Goal: Task Accomplishment & Management: Manage account settings

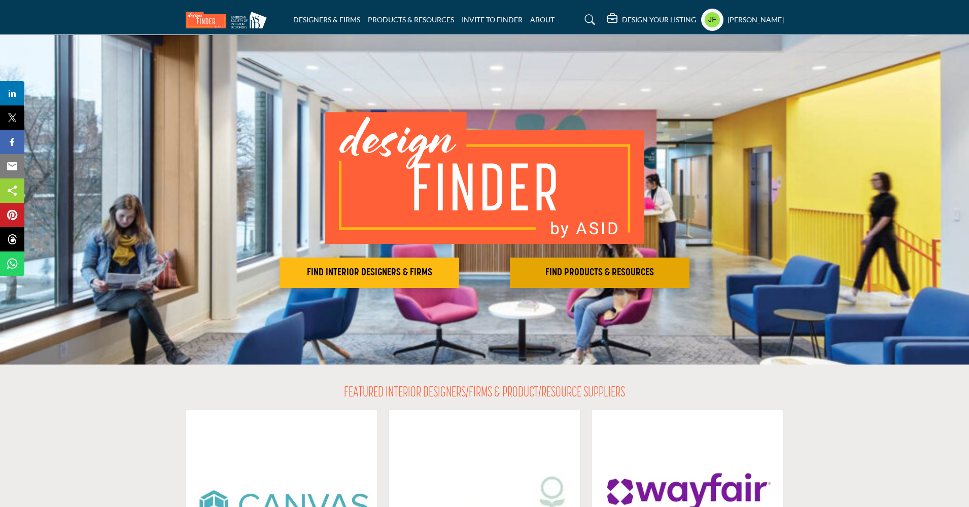
click at [456, 272] on h2 "FIND PRODUCTS & RESOURCES" at bounding box center [370, 273] width 174 height 12
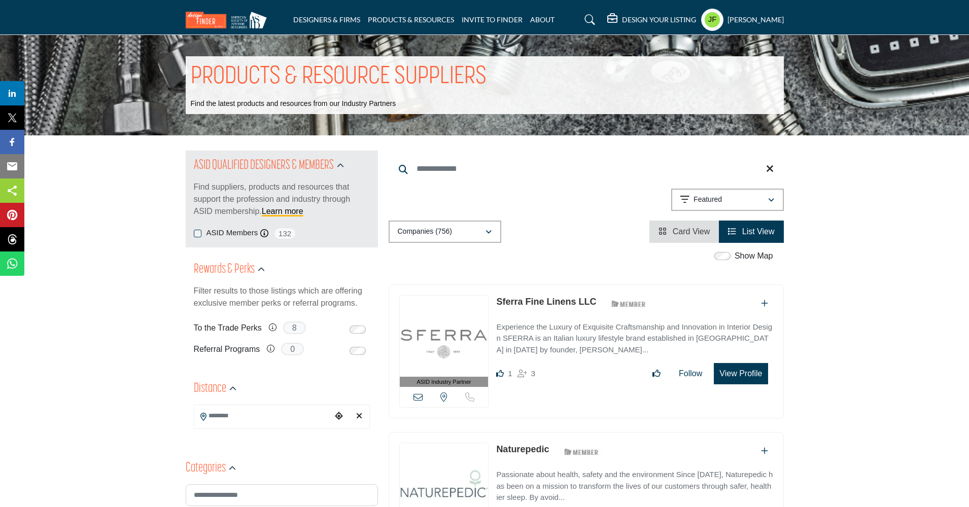
scroll to position [2, 0]
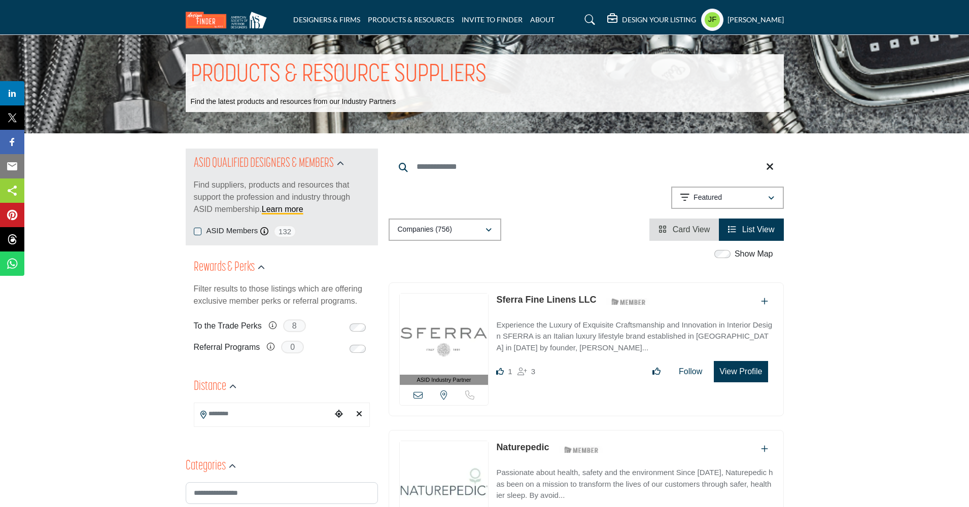
click at [260, 414] on input "Search Location" at bounding box center [262, 414] width 137 height 20
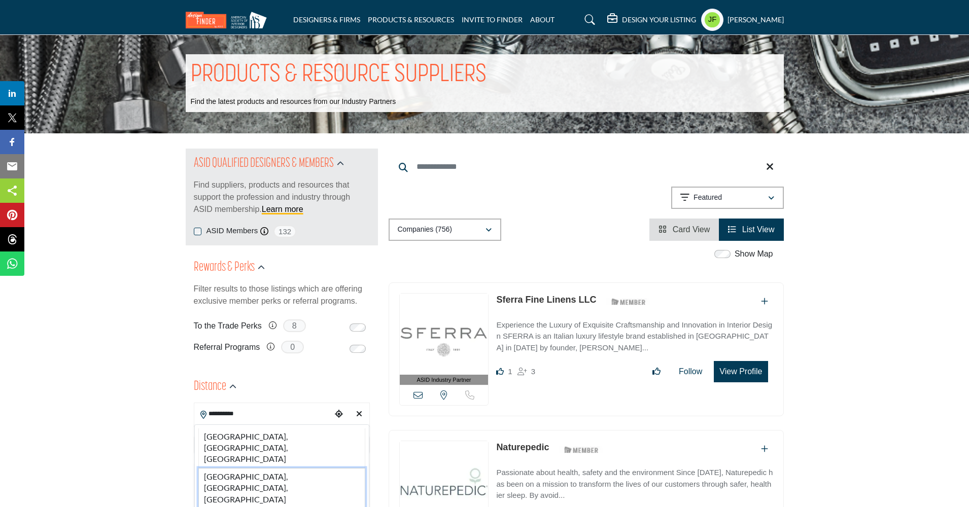
click at [251, 468] on li "Charleston, SC, USA" at bounding box center [281, 488] width 167 height 40
type input "**********"
type input "***"
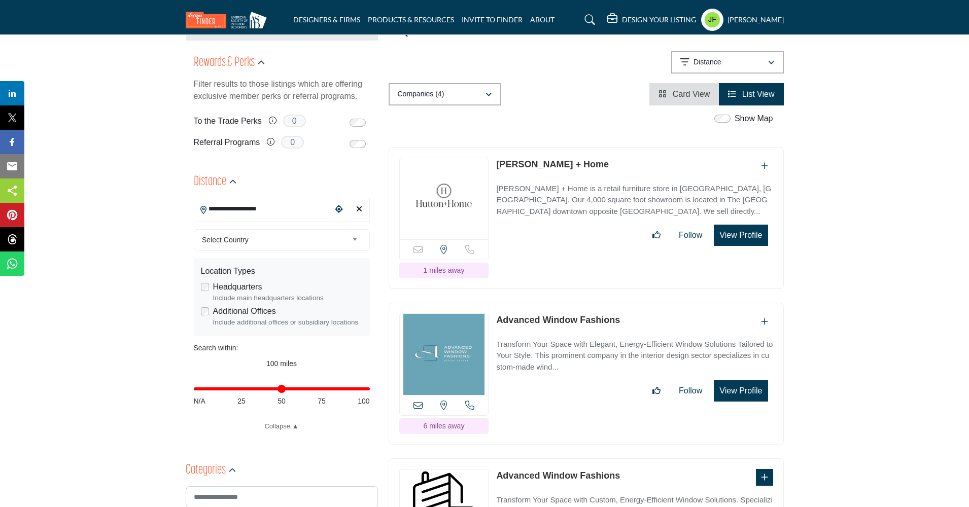
scroll to position [230, 0]
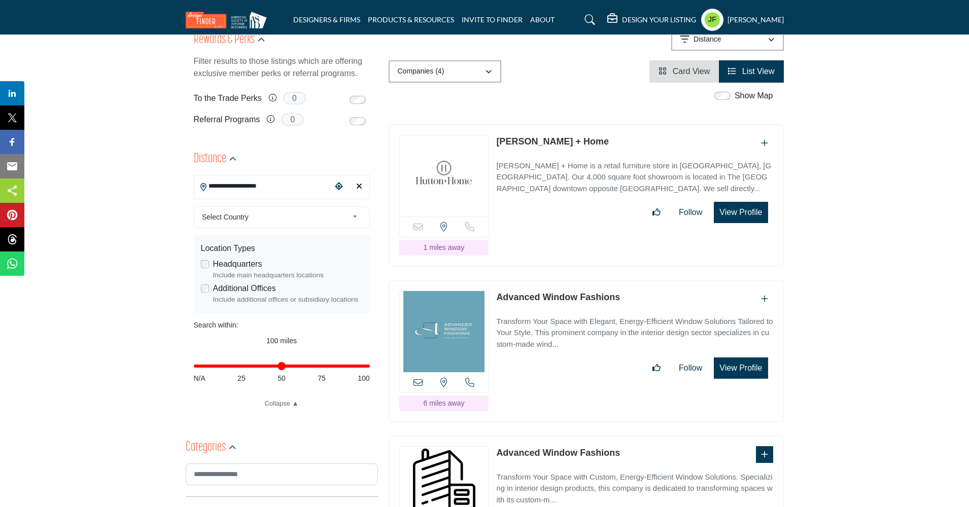
click at [593, 316] on p "Transform Your Space with Elegant, Energy-Efficient Window Solutions Tailored t…" at bounding box center [634, 333] width 277 height 35
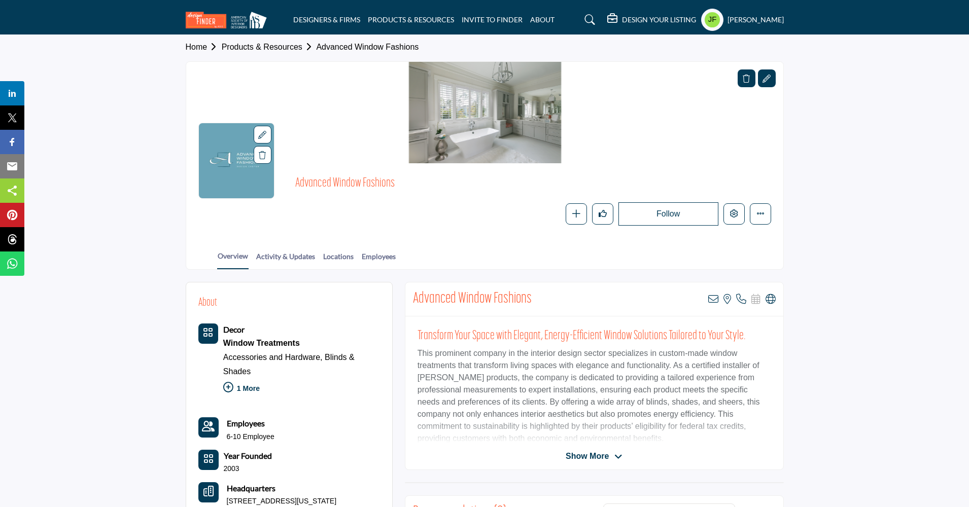
scroll to position [21, 0]
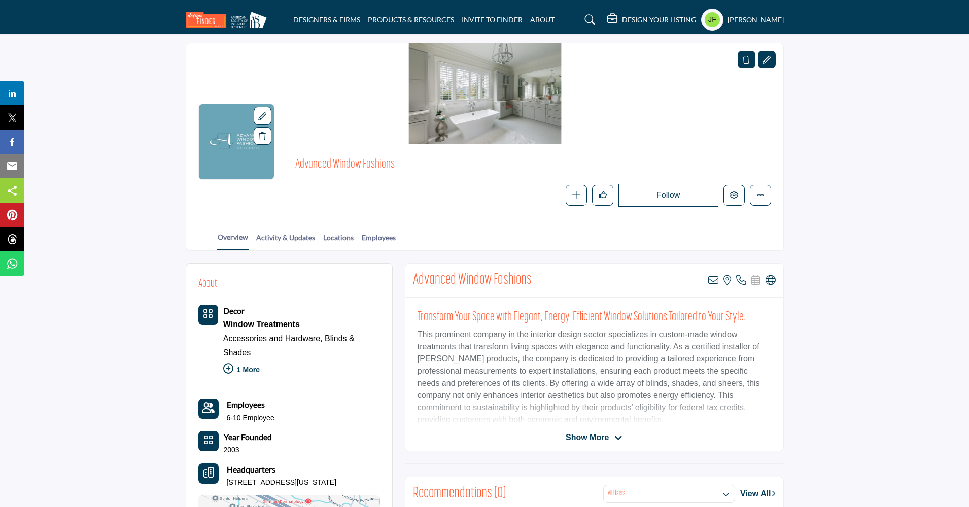
click at [603, 439] on span "Show More" at bounding box center [587, 438] width 43 height 12
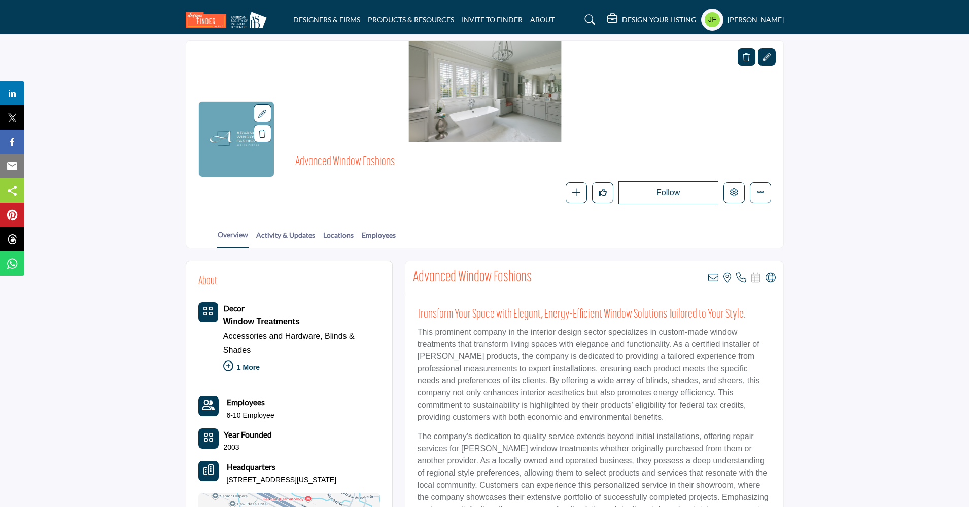
scroll to position [0, 0]
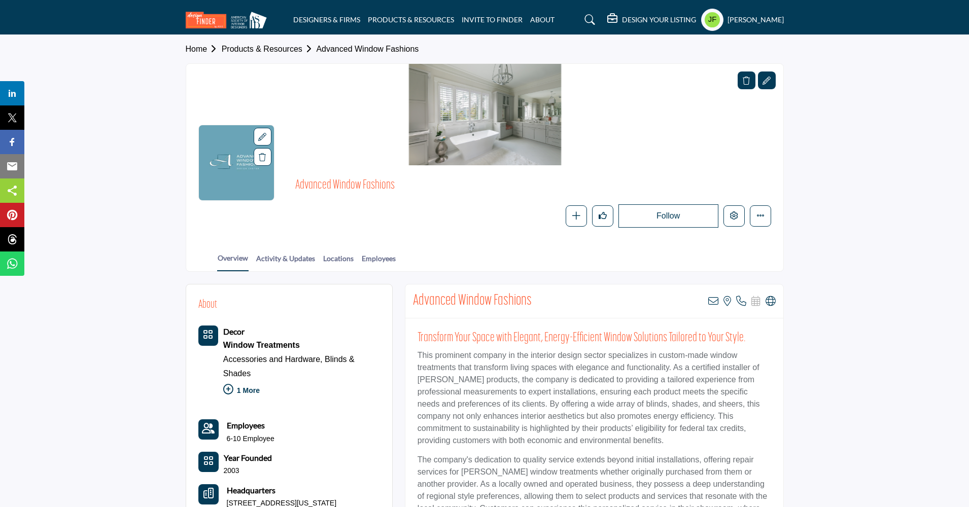
click at [256, 392] on p "1 More" at bounding box center [301, 392] width 157 height 22
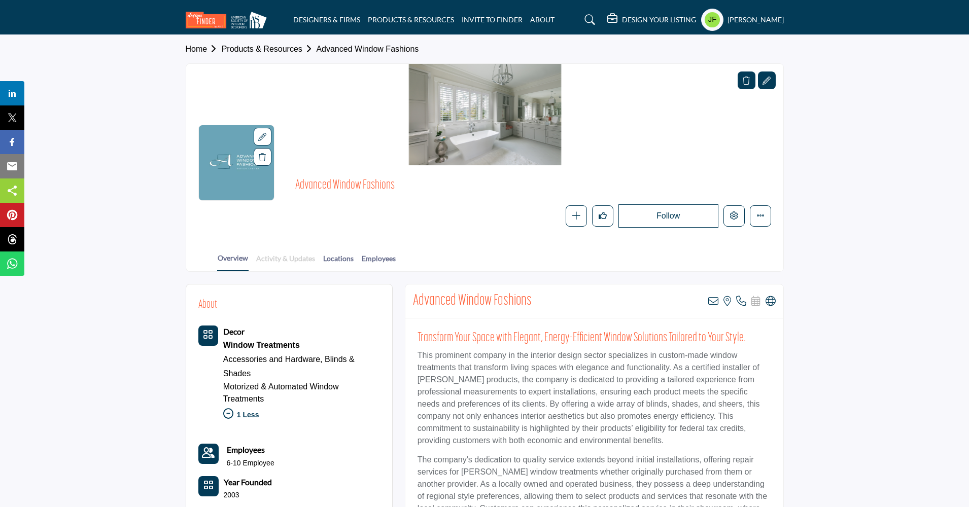
click at [296, 255] on link "Activity & Updates" at bounding box center [286, 262] width 60 height 18
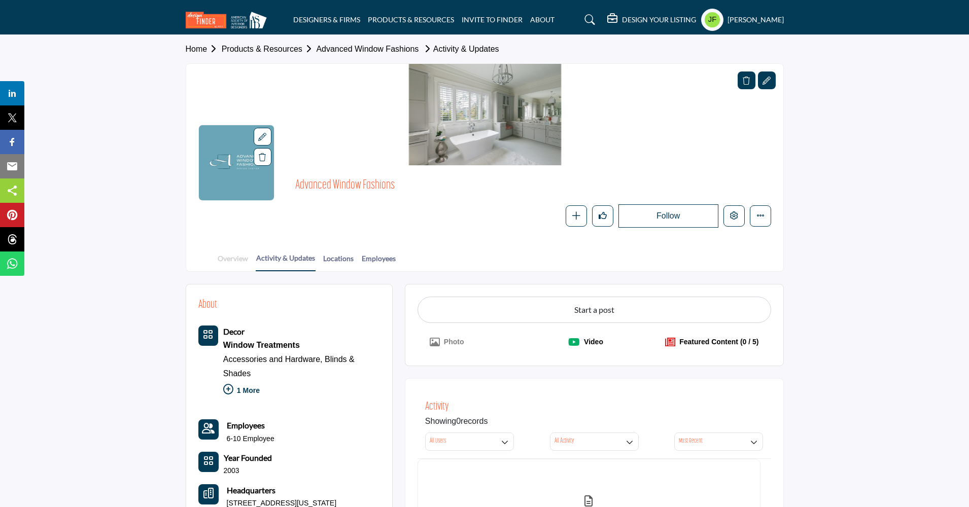
click at [239, 261] on link "Overview" at bounding box center [232, 262] width 31 height 18
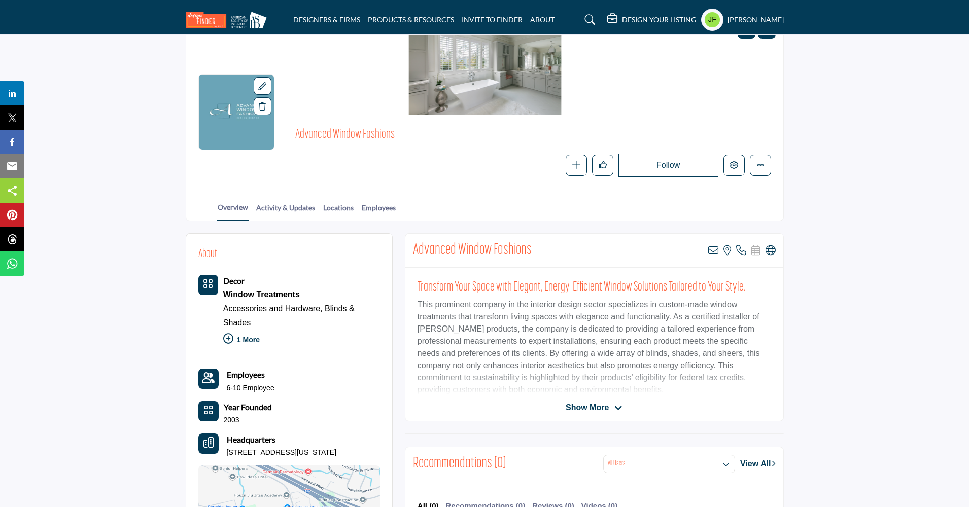
click at [639, 20] on h5 "DESIGN YOUR LISTING" at bounding box center [659, 19] width 74 height 9
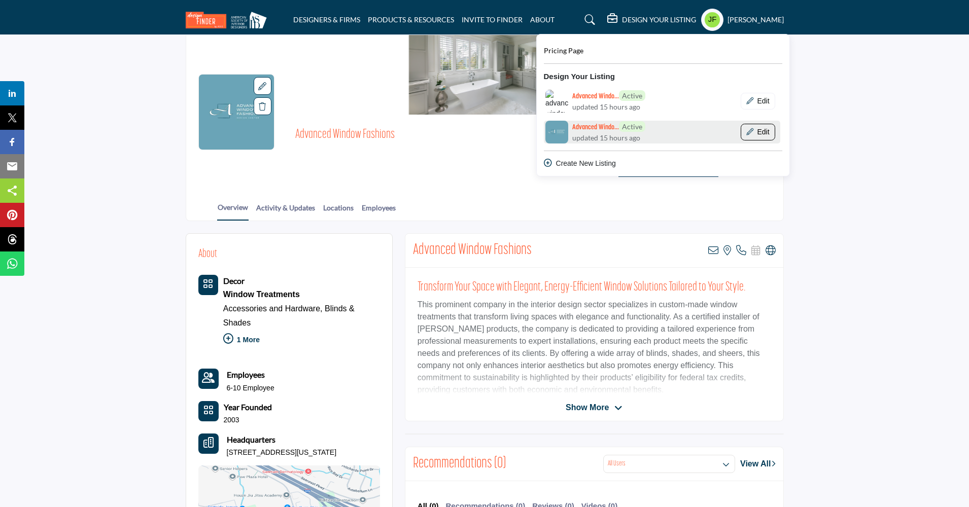
click at [775, 133] on button "Edit" at bounding box center [758, 132] width 35 height 17
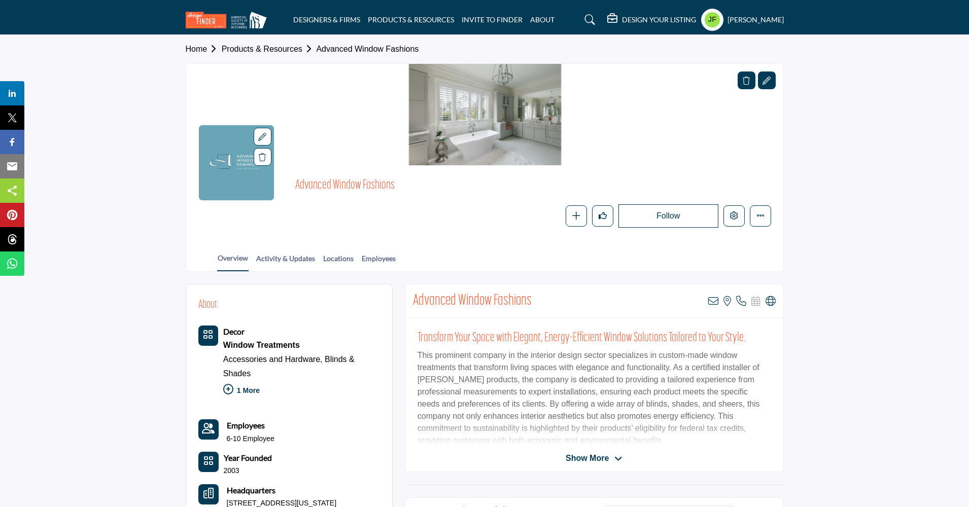
click at [672, 22] on h5 "DESIGN YOUR LISTING" at bounding box center [659, 19] width 74 height 9
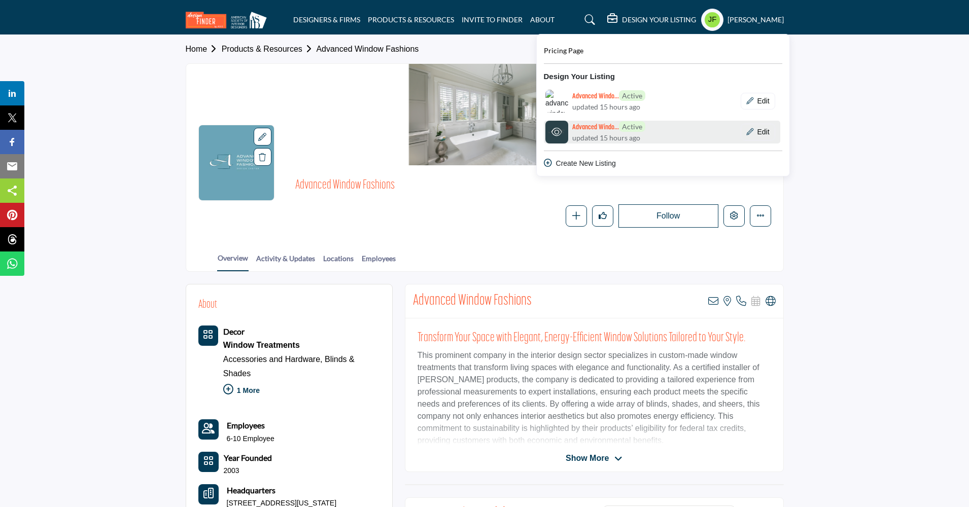
click at [636, 130] on span "Active" at bounding box center [632, 126] width 26 height 11
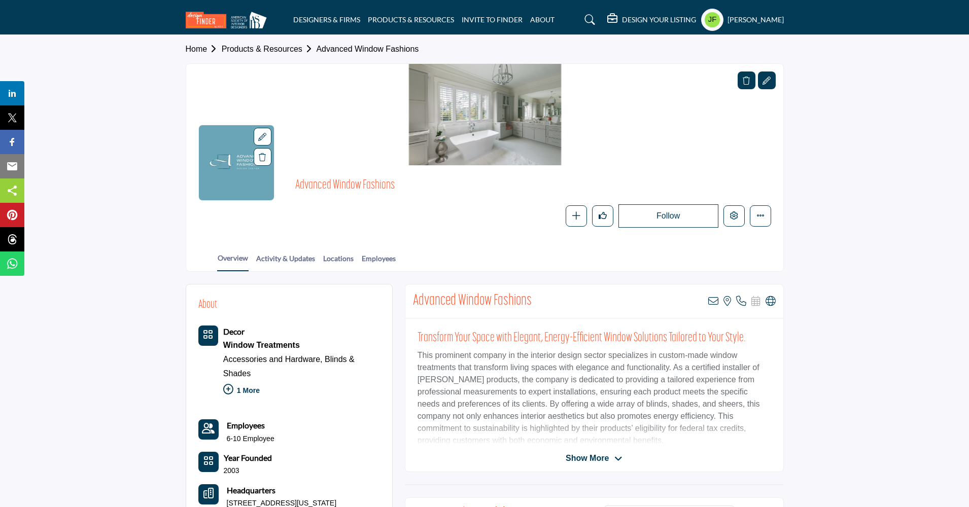
click at [771, 83] on div at bounding box center [767, 81] width 18 height 18
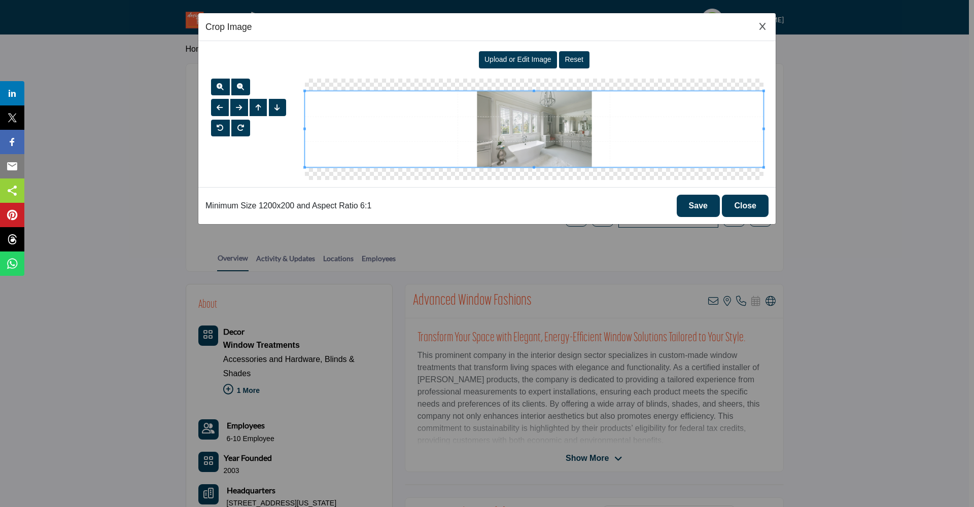
click at [763, 25] on icon "Close Image Upload Modal" at bounding box center [763, 26] width 6 height 8
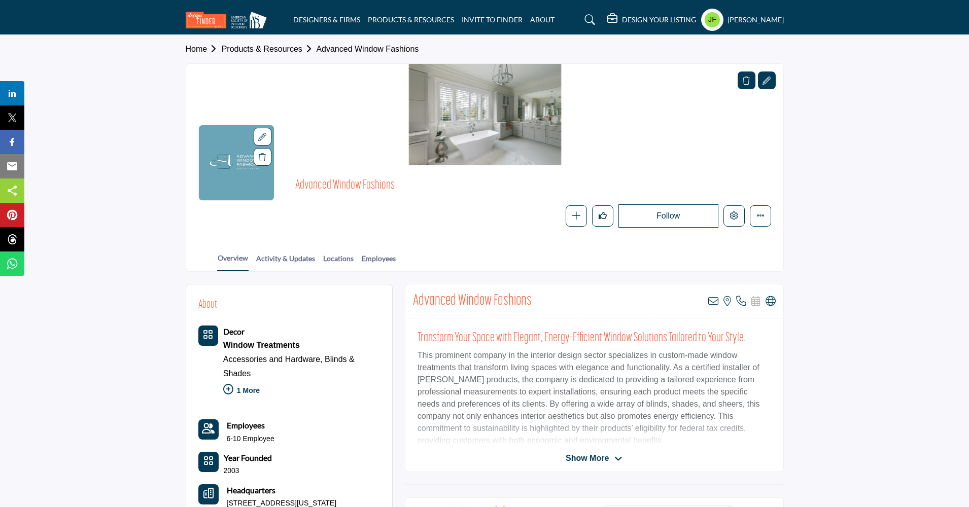
click at [673, 16] on h5 "DESIGN YOUR LISTING" at bounding box center [659, 19] width 74 height 9
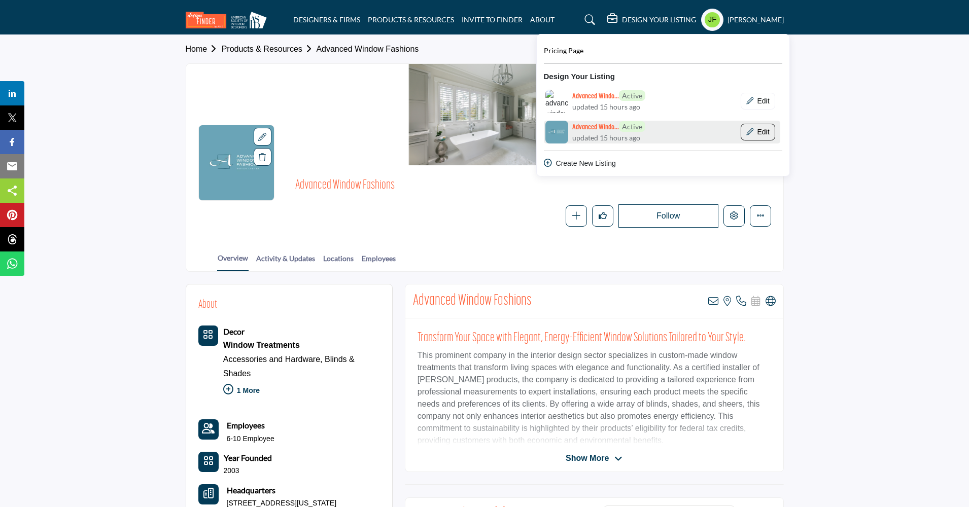
click at [775, 133] on button "Edit" at bounding box center [758, 132] width 35 height 17
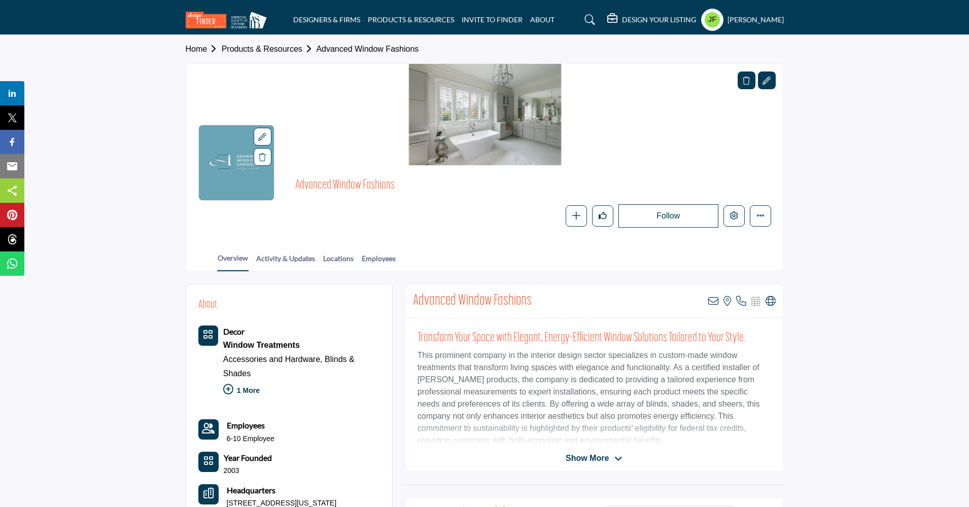
click at [647, 22] on h5 "DESIGN YOUR LISTING" at bounding box center [659, 19] width 74 height 9
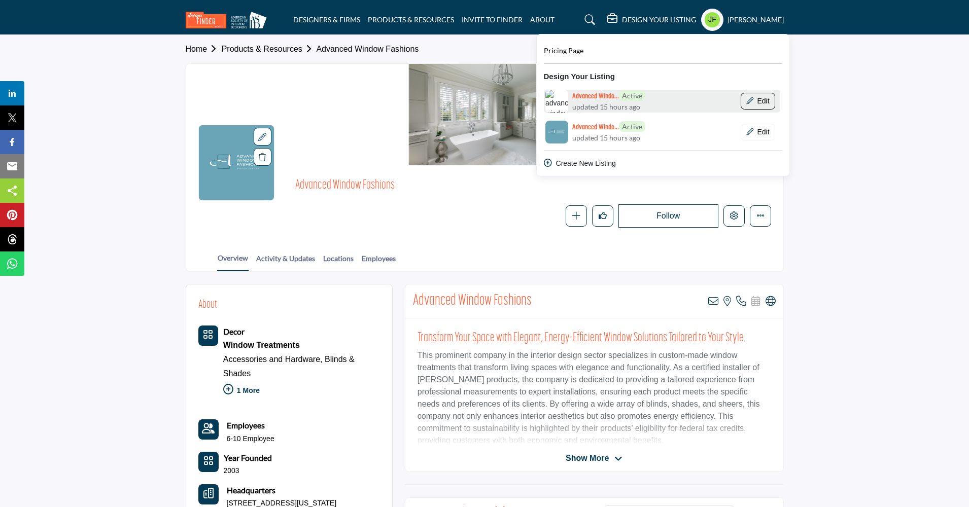
click at [775, 97] on button "Edit" at bounding box center [758, 101] width 35 height 17
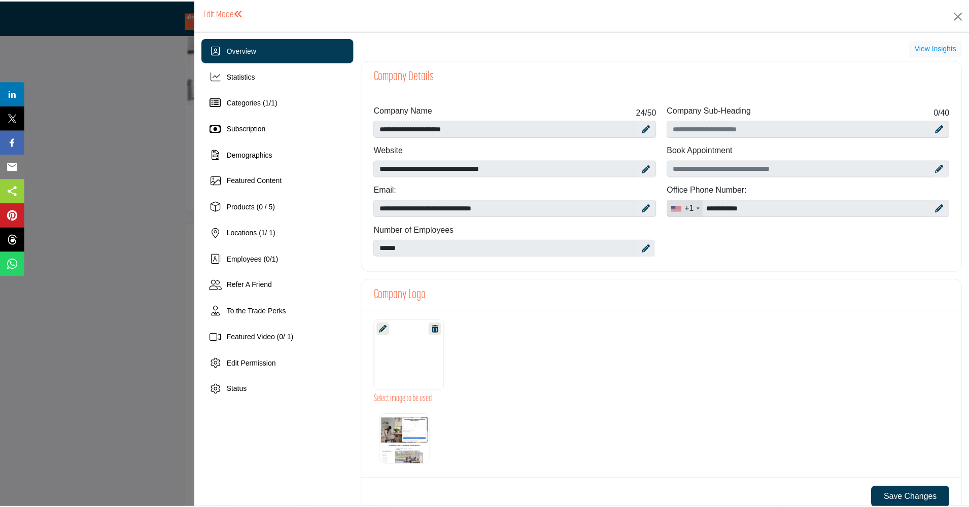
scroll to position [61, 0]
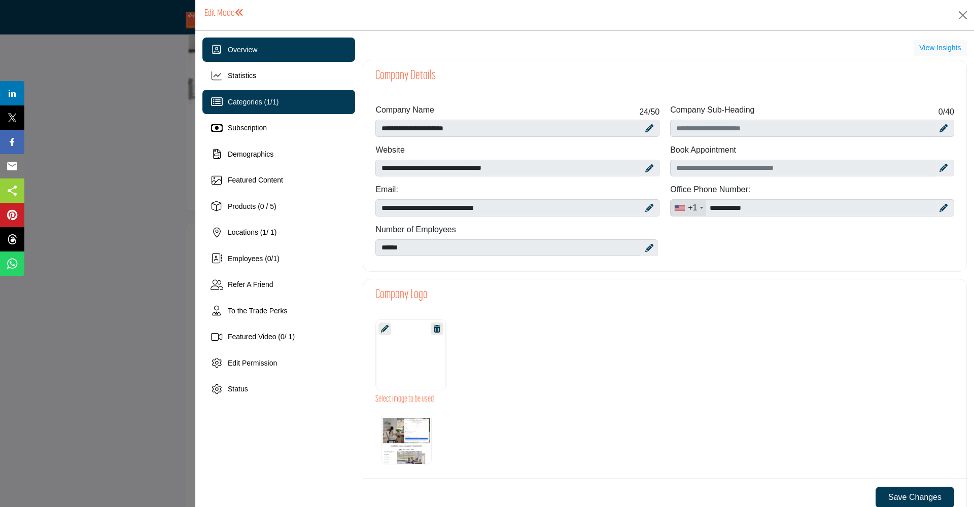
click at [242, 106] on div "Categories ( 1 / 1 )" at bounding box center [253, 102] width 51 height 11
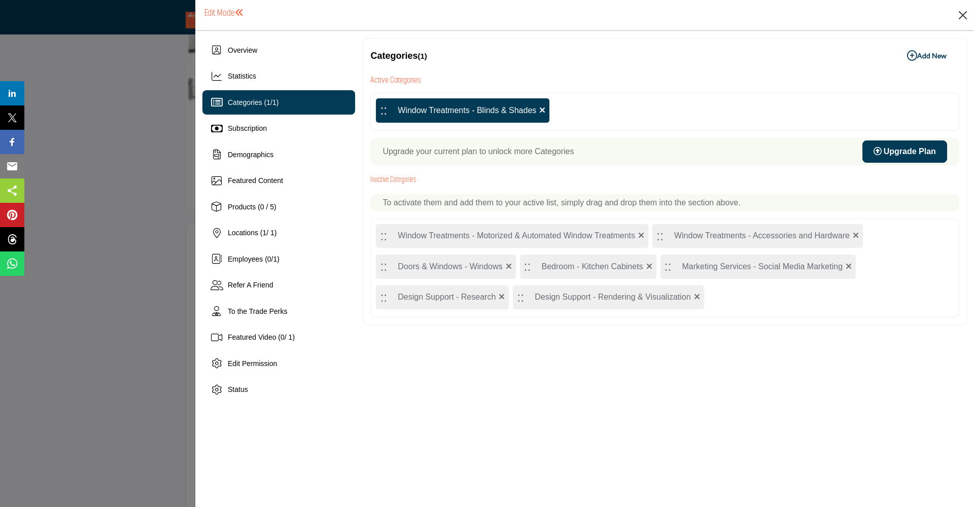
click at [967, 16] on button "Close" at bounding box center [962, 15] width 15 height 15
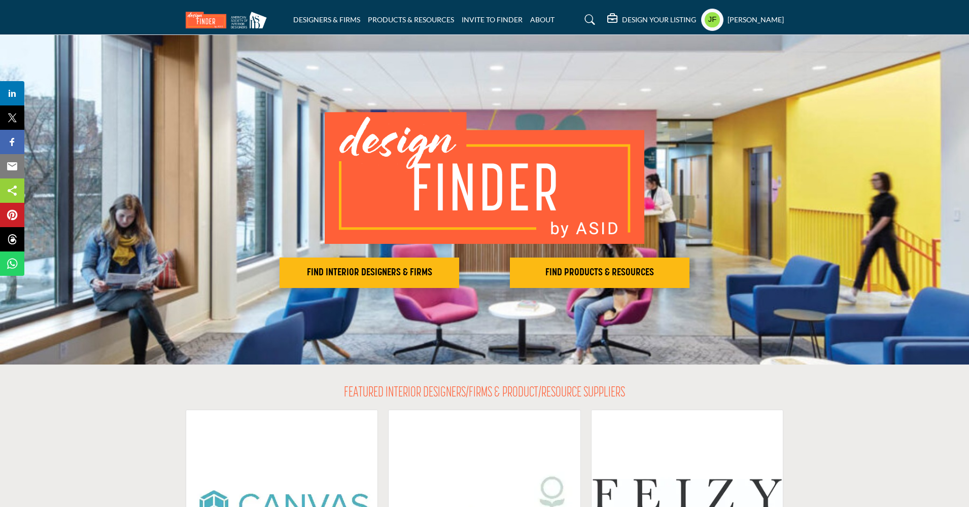
click at [759, 23] on h5 "[PERSON_NAME]" at bounding box center [756, 20] width 56 height 10
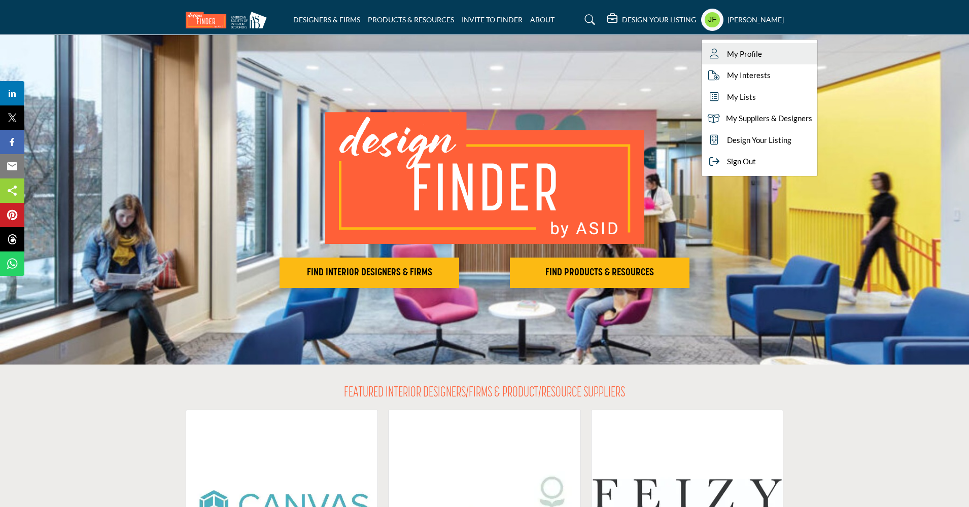
click at [762, 55] on span "My Profile" at bounding box center [744, 54] width 35 height 12
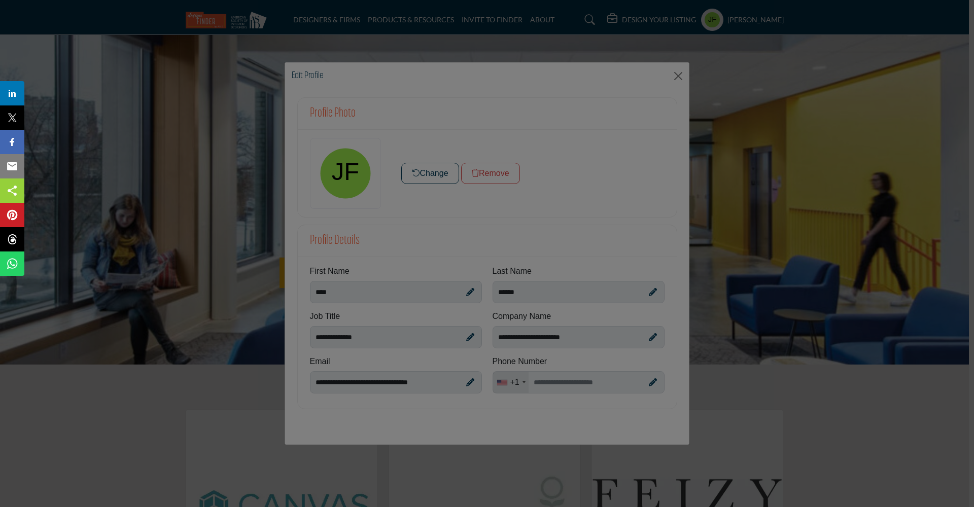
click at [680, 78] on div at bounding box center [487, 253] width 974 height 507
click at [678, 78] on div at bounding box center [487, 253] width 974 height 507
drag, startPoint x: 355, startPoint y: 93, endPoint x: 436, endPoint y: 88, distance: 80.8
click at [367, 95] on div at bounding box center [487, 253] width 974 height 507
drag, startPoint x: 643, startPoint y: 73, endPoint x: 690, endPoint y: 66, distance: 47.1
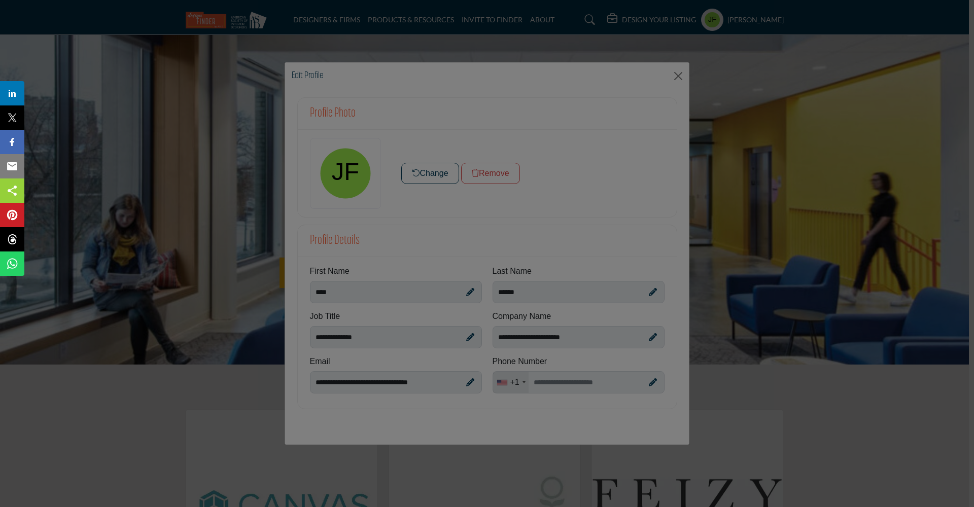
click at [651, 72] on div at bounding box center [487, 253] width 974 height 507
click at [759, 65] on div at bounding box center [487, 253] width 974 height 507
click at [750, 21] on div at bounding box center [487, 253] width 974 height 507
click at [751, 20] on div at bounding box center [487, 253] width 974 height 507
click at [677, 76] on div at bounding box center [487, 253] width 974 height 507
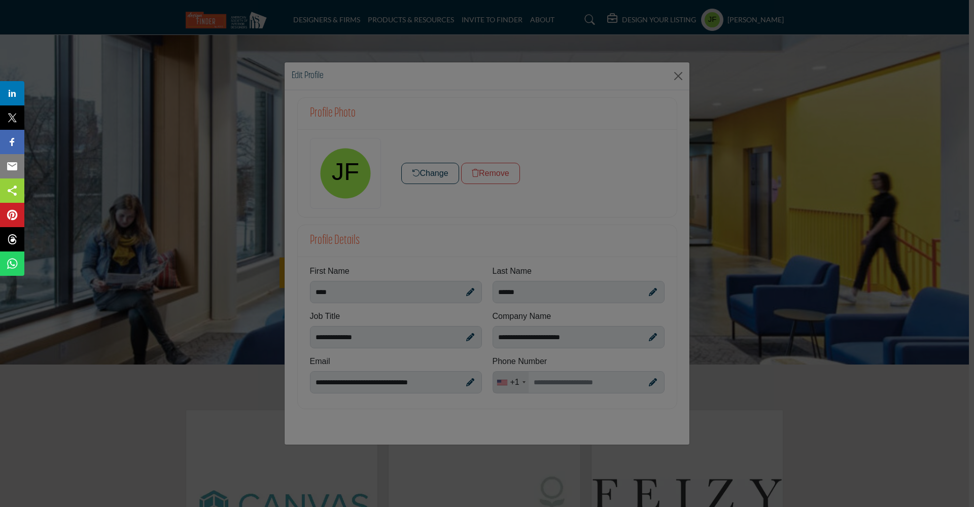
click at [678, 76] on div at bounding box center [487, 253] width 974 height 507
click at [679, 77] on div at bounding box center [487, 253] width 974 height 507
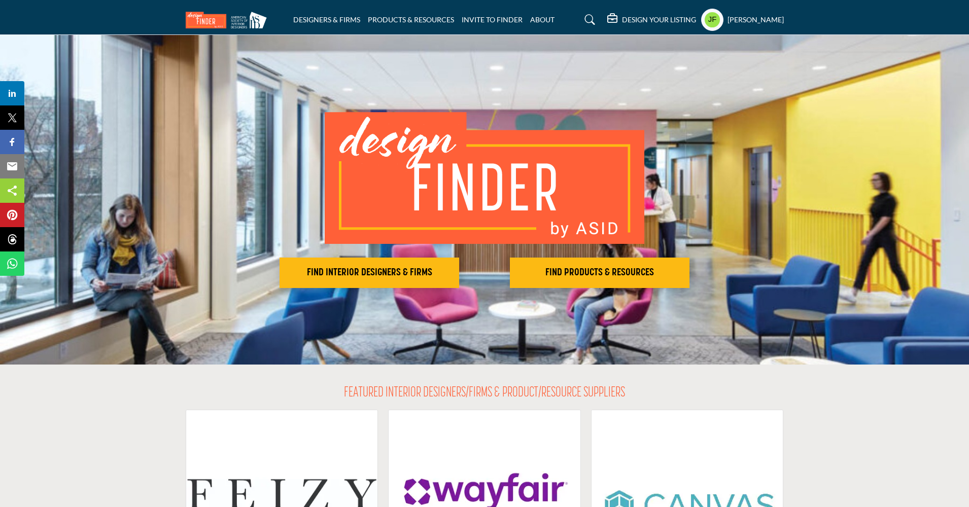
click at [758, 19] on h5 "[PERSON_NAME]" at bounding box center [756, 20] width 56 height 10
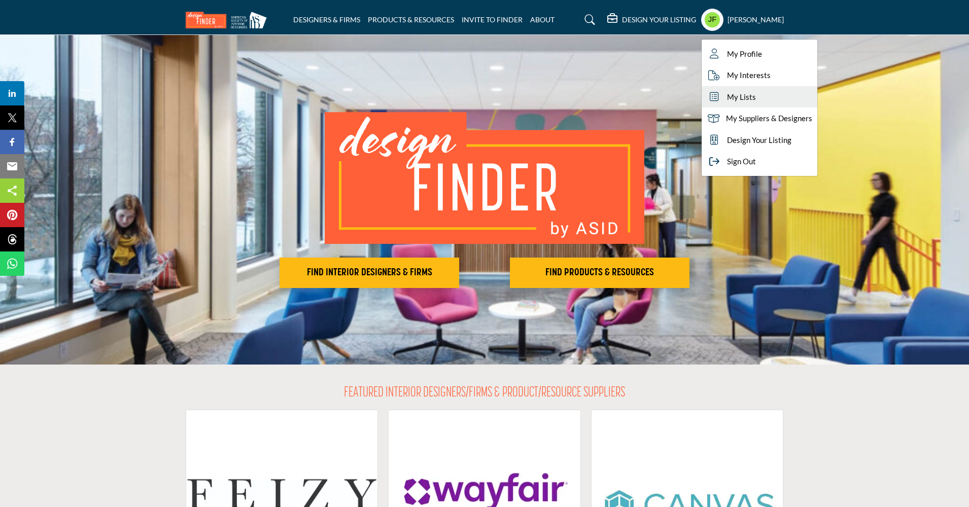
click at [756, 95] on span "My Lists" at bounding box center [741, 97] width 29 height 12
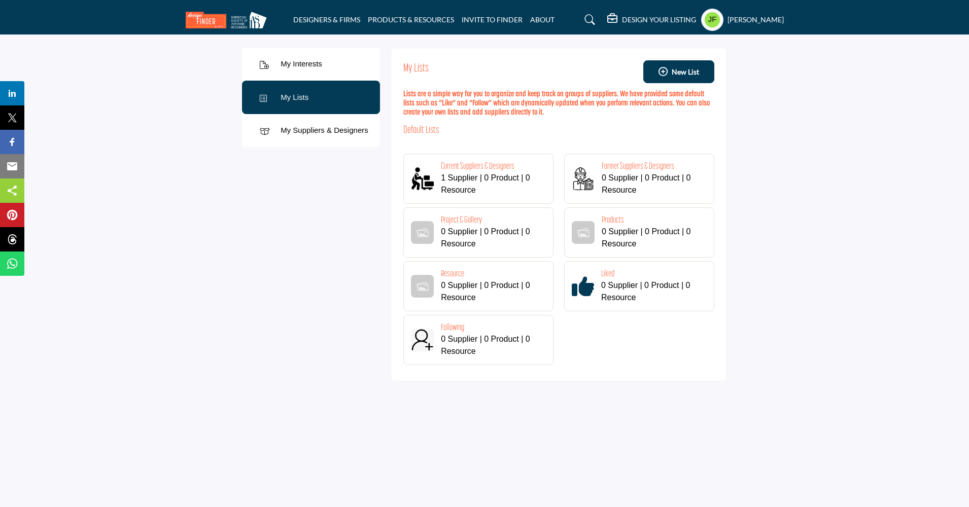
click at [478, 167] on h4 "Current Suppliers & Designers" at bounding box center [491, 166] width 101 height 11
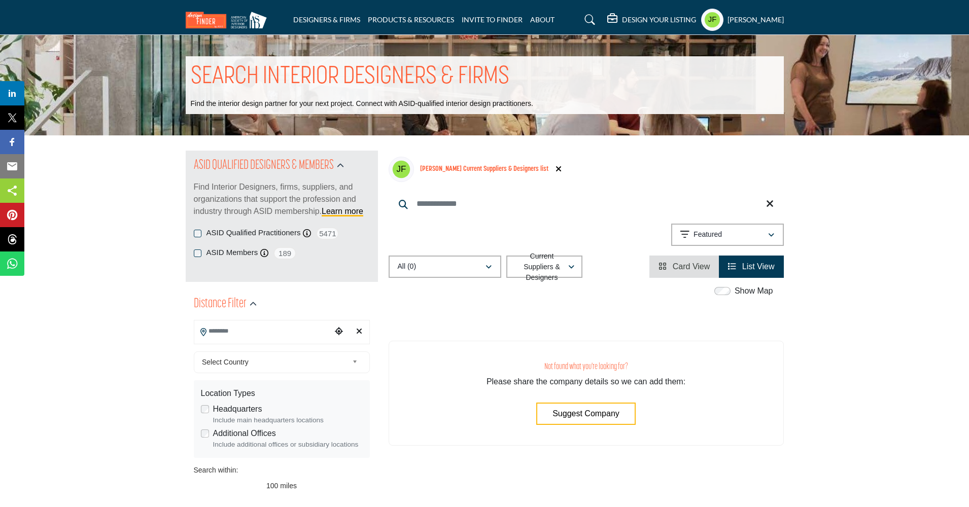
click at [780, 26] on div "Jill Freese My Profile My Interests My Lists My Suppliers & Designers Design Yo…" at bounding box center [742, 20] width 83 height 22
click at [772, 18] on h5 "[PERSON_NAME]" at bounding box center [756, 20] width 56 height 10
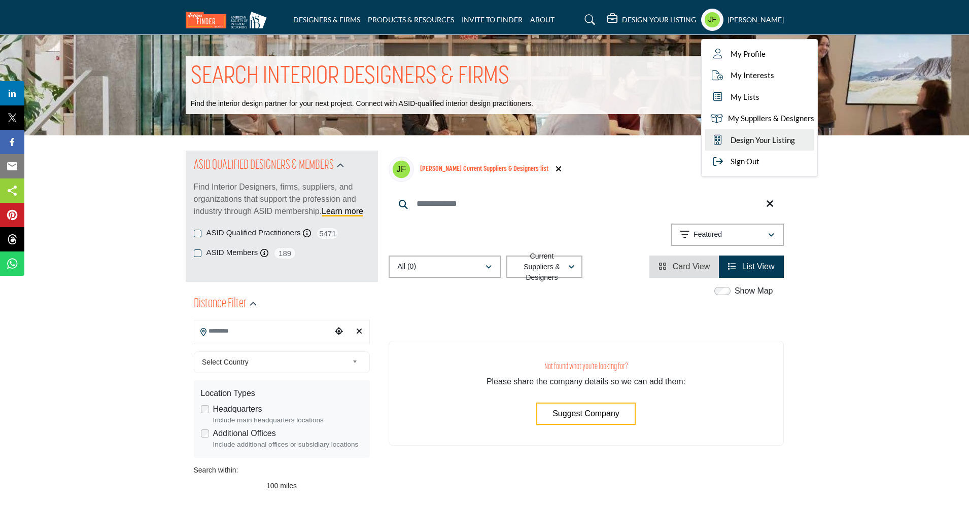
click at [776, 137] on span "Design Your Listing" at bounding box center [763, 140] width 64 height 12
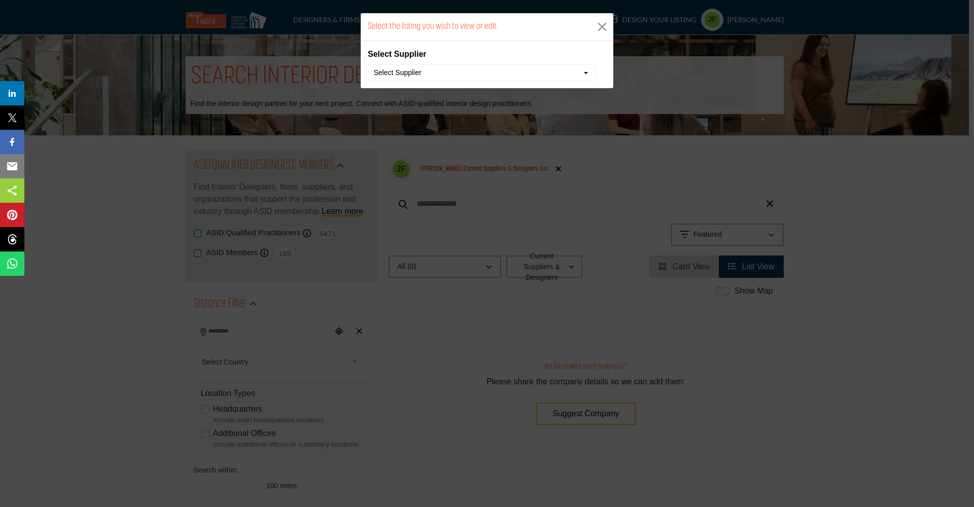
click at [590, 72] on button "Select Supplier" at bounding box center [482, 72] width 228 height 17
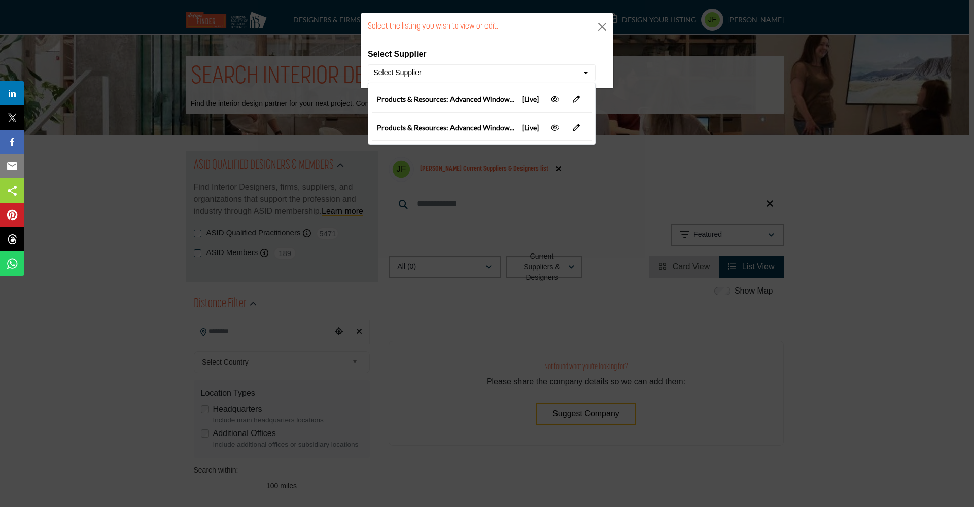
click at [497, 131] on span "Products & Resources: Advanced Window... [Live]" at bounding box center [458, 127] width 162 height 11
click at [579, 131] on icon at bounding box center [576, 127] width 7 height 7
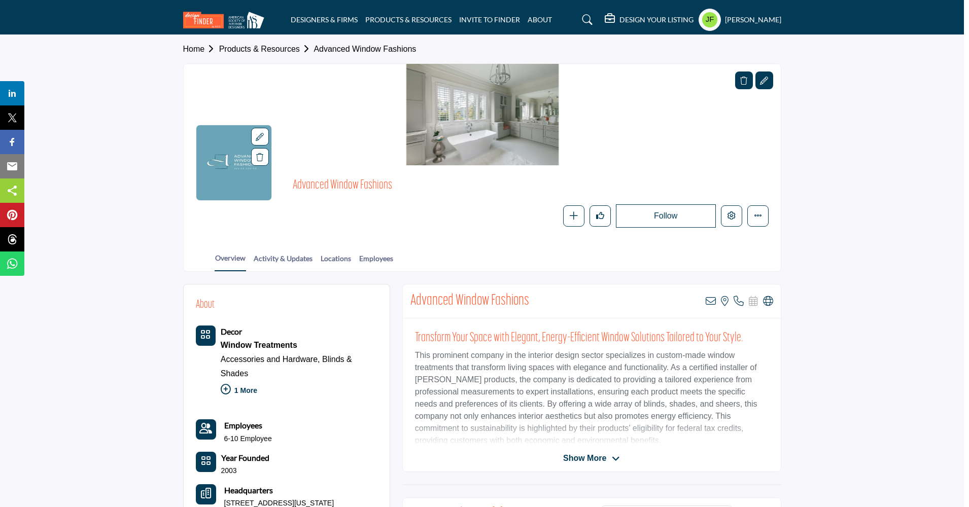
click at [765, 216] on div at bounding box center [484, 253] width 969 height 507
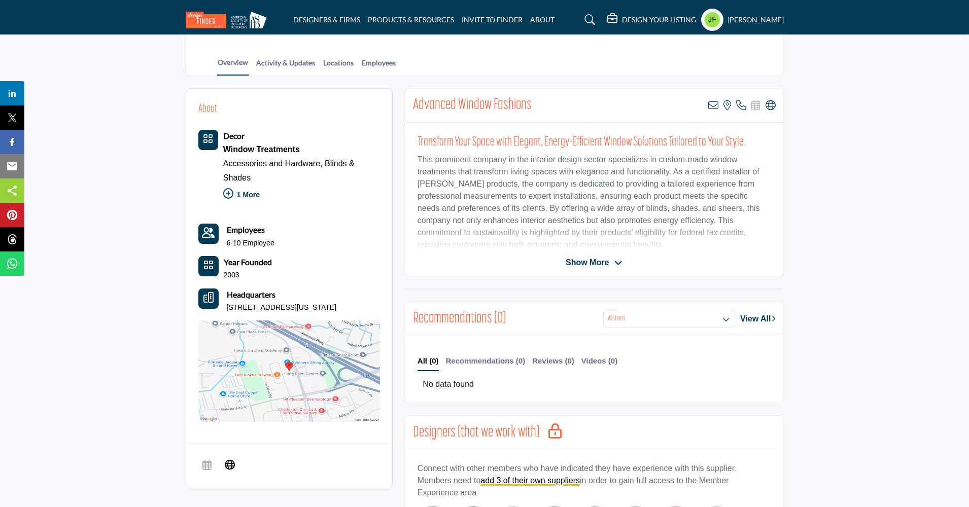
scroll to position [186, 0]
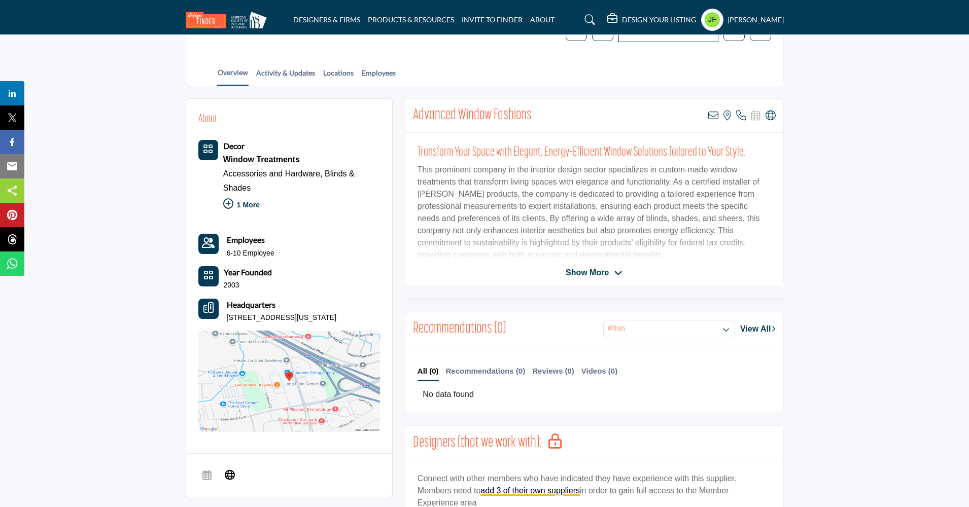
click at [229, 204] on icon at bounding box center [228, 204] width 10 height 10
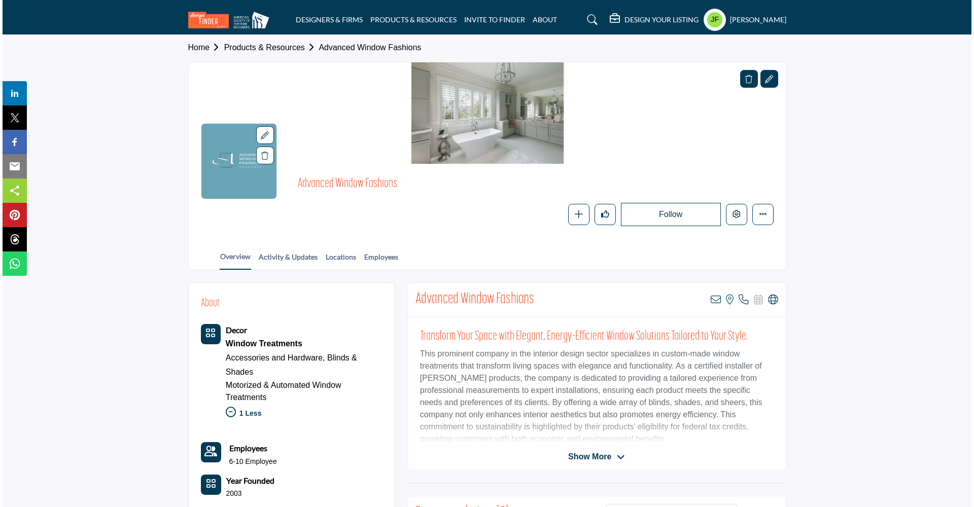
scroll to position [0, 0]
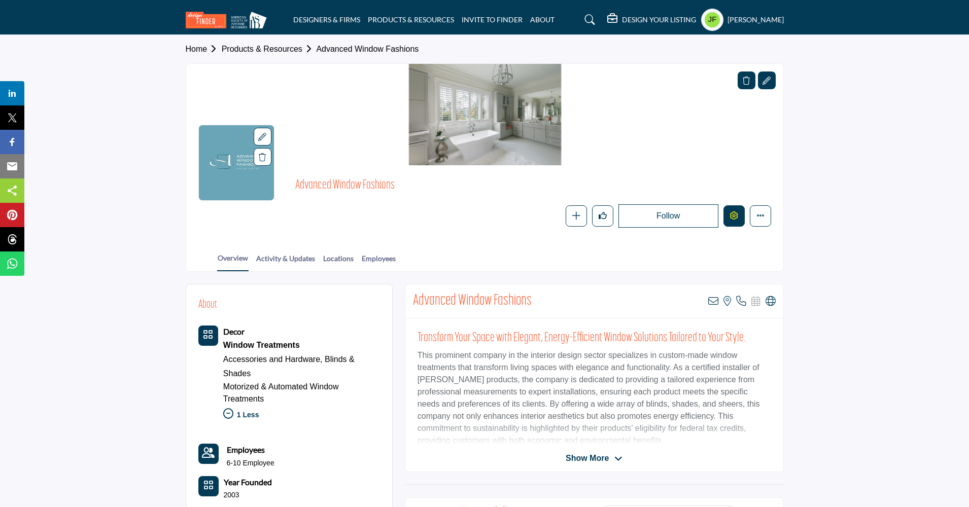
click at [742, 216] on button "Edit company" at bounding box center [734, 215] width 21 height 21
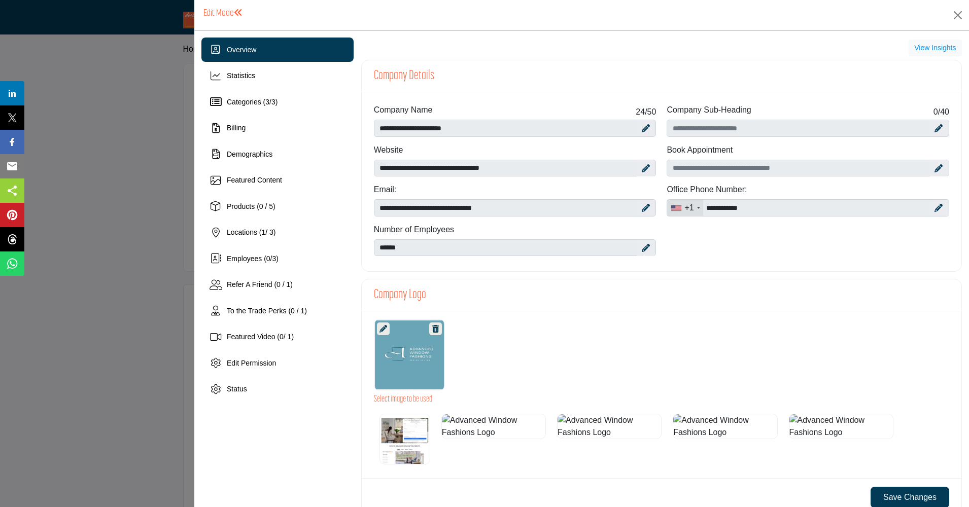
click at [732, 221] on div at bounding box center [484, 253] width 969 height 507
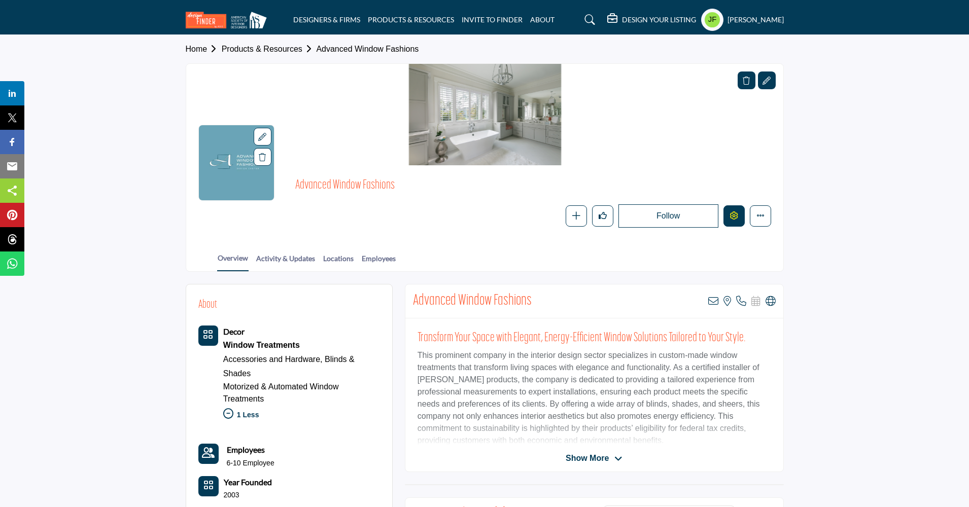
click at [732, 224] on button "Edit company" at bounding box center [734, 215] width 21 height 21
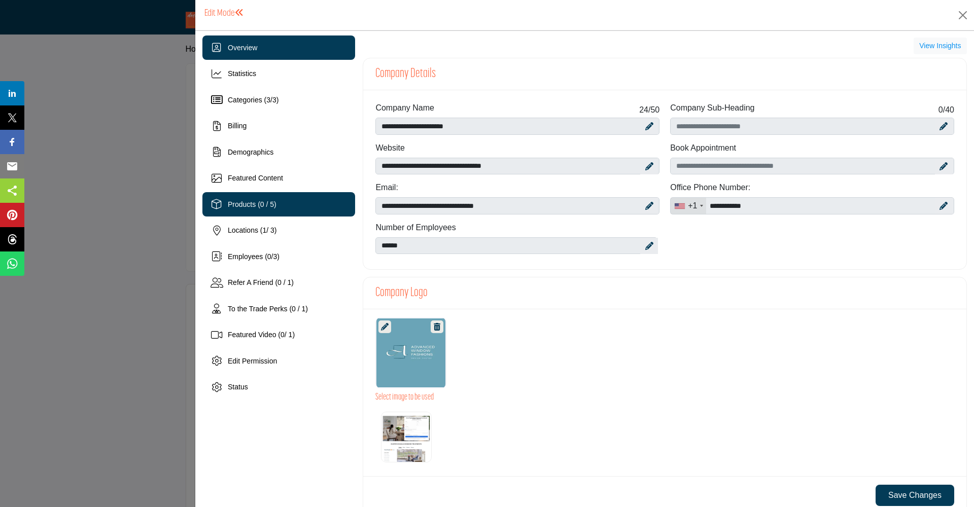
click at [263, 207] on span "Products (0 / 5)" at bounding box center [252, 204] width 49 height 8
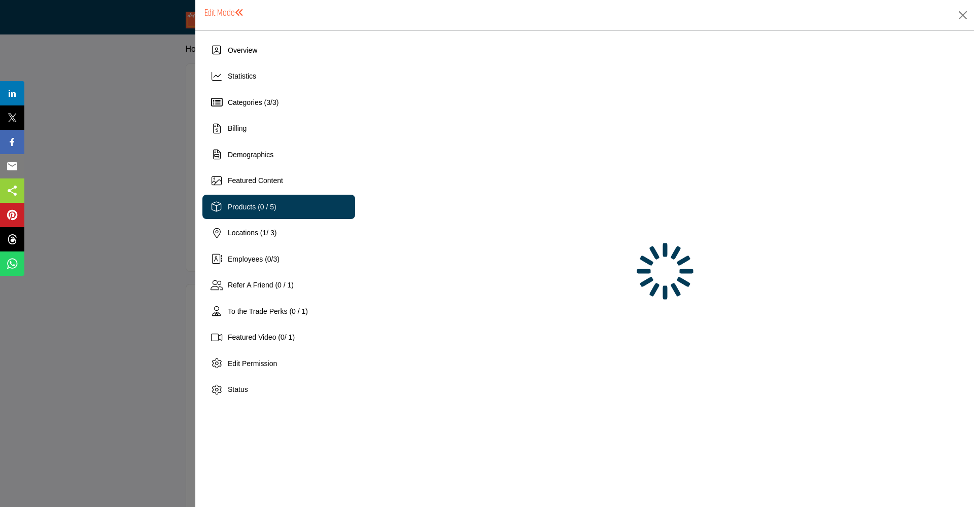
scroll to position [0, 0]
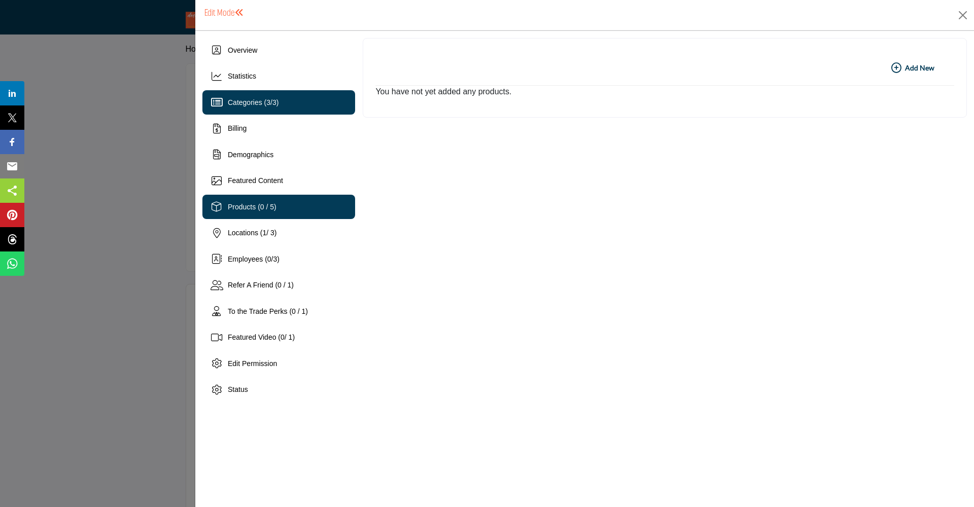
click at [277, 99] on span "3" at bounding box center [274, 102] width 4 height 8
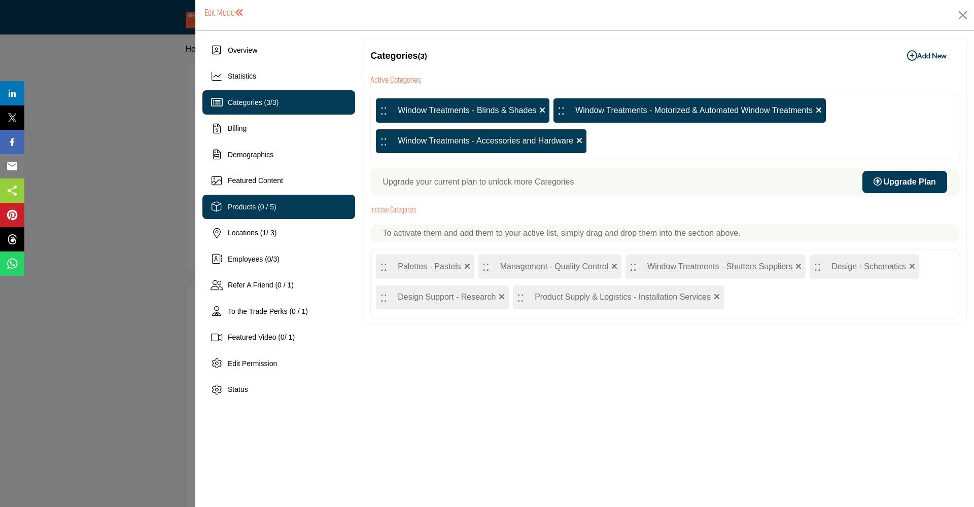
click at [275, 208] on span "Products (0 / 5)" at bounding box center [252, 207] width 49 height 8
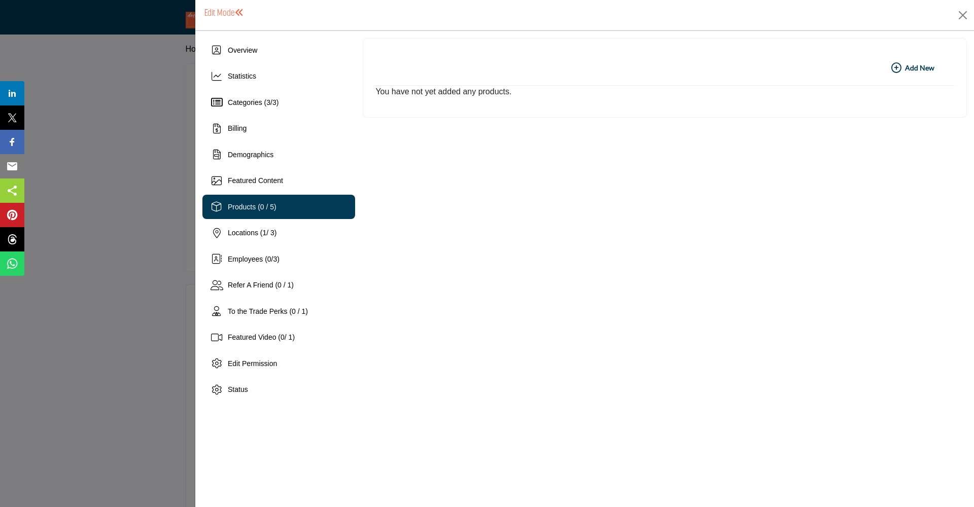
click at [896, 68] on icon "button" at bounding box center [896, 68] width 10 height 10
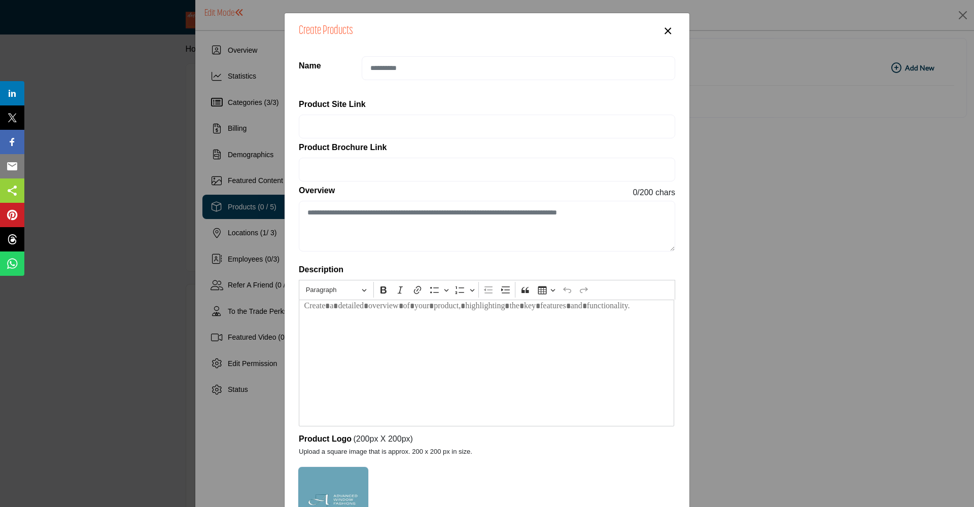
click at [665, 31] on button "×" at bounding box center [668, 29] width 15 height 19
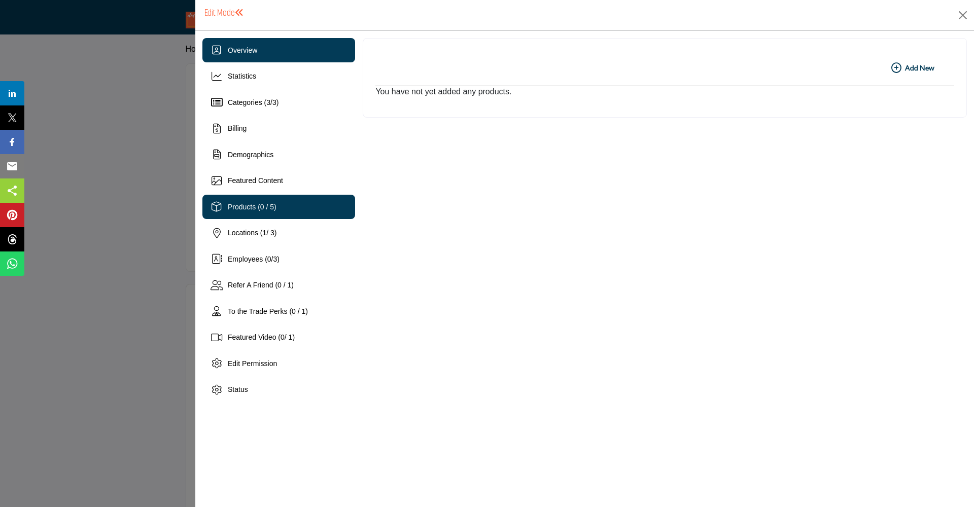
click at [293, 56] on div "Overview" at bounding box center [278, 50] width 153 height 24
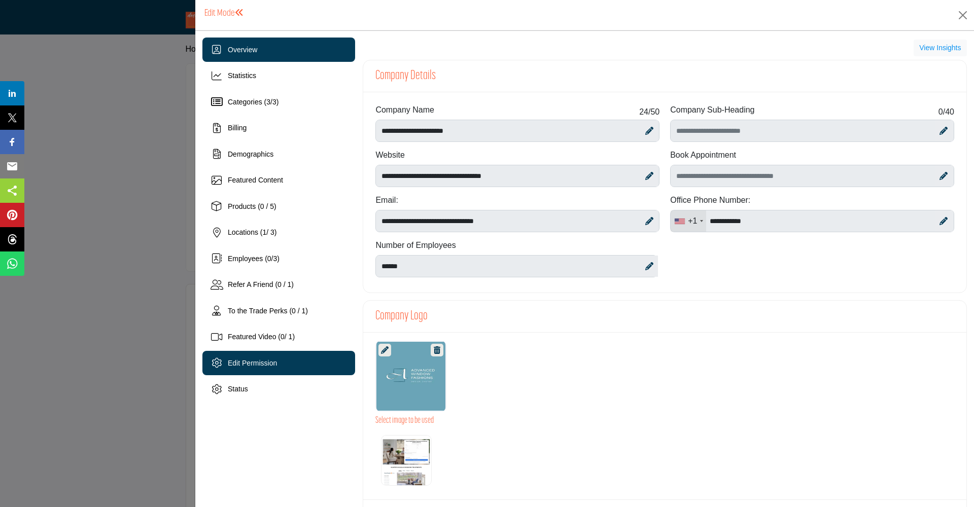
click at [256, 364] on span "Edit Permission" at bounding box center [252, 363] width 49 height 8
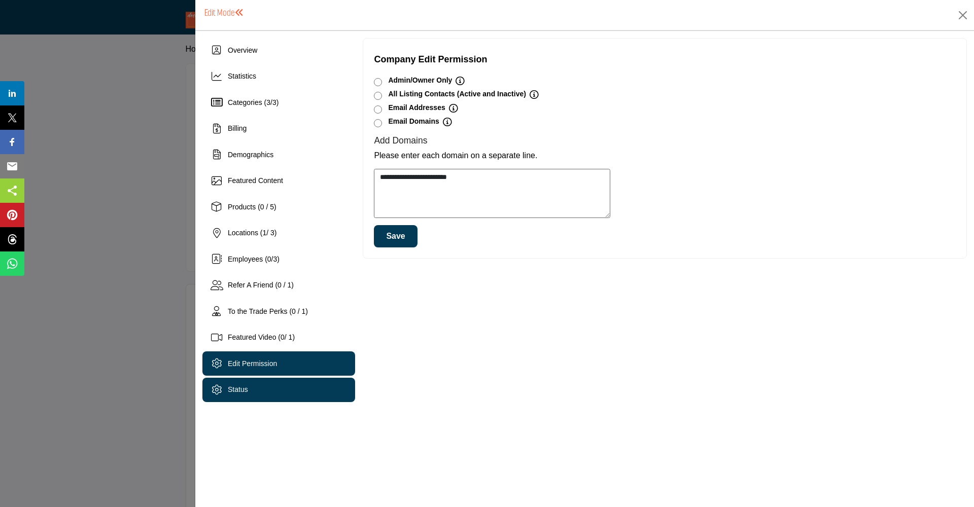
click at [256, 389] on div "Status" at bounding box center [278, 390] width 153 height 24
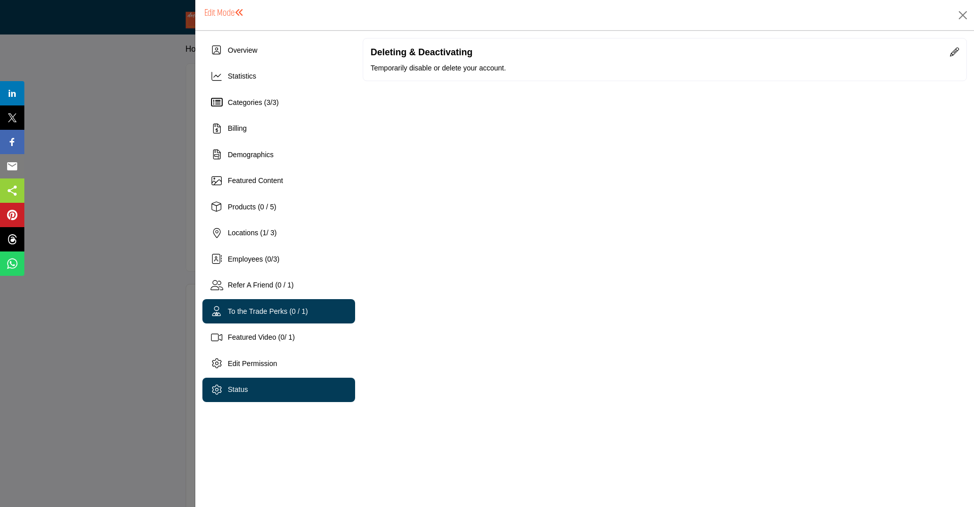
click at [243, 315] on span "To the Trade Perks (0 / 1)" at bounding box center [268, 311] width 80 height 8
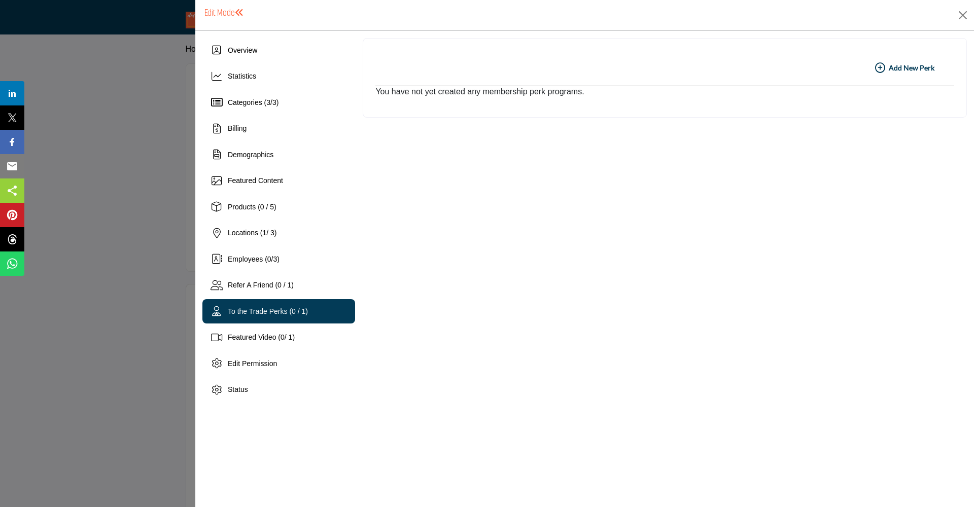
click at [229, 16] on h1 "Edit Mode" at bounding box center [224, 13] width 40 height 11
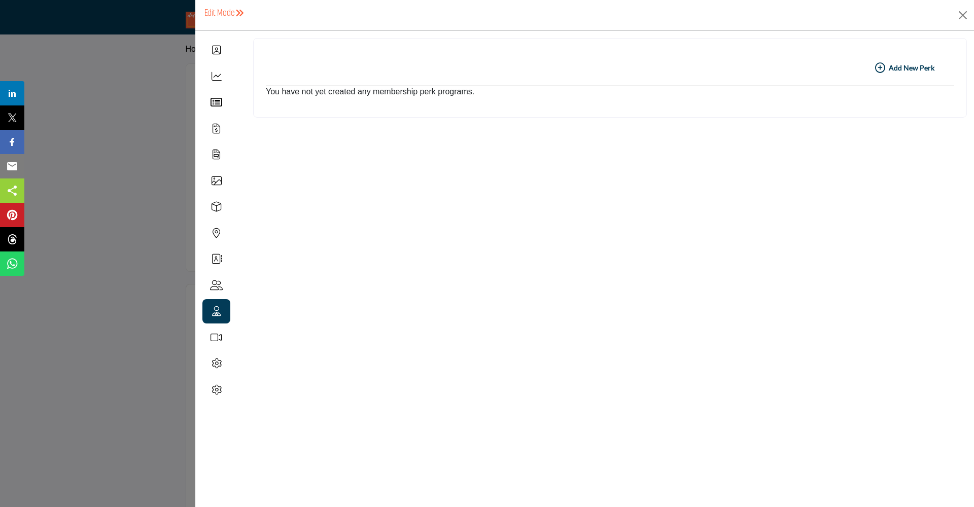
click at [226, 15] on h1 "Edit Mode" at bounding box center [224, 13] width 40 height 11
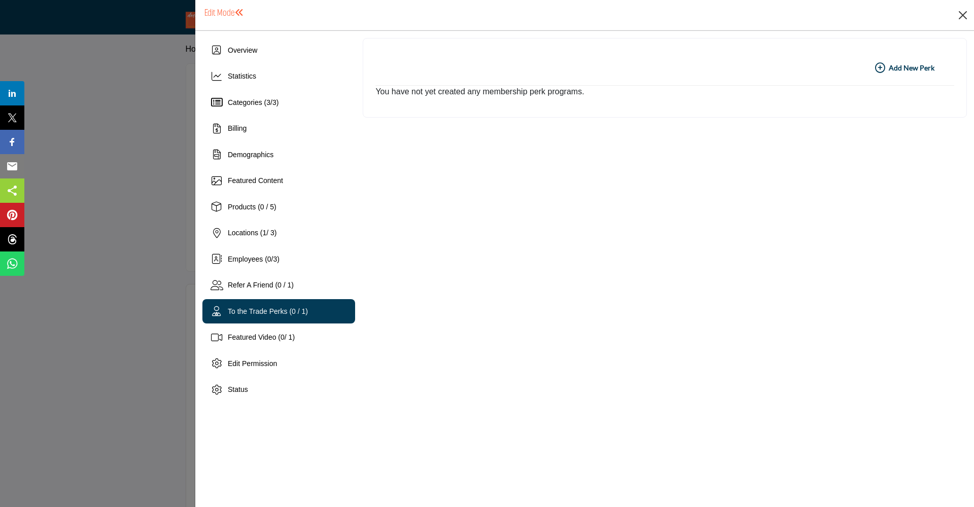
click at [961, 18] on button "Close" at bounding box center [962, 15] width 15 height 15
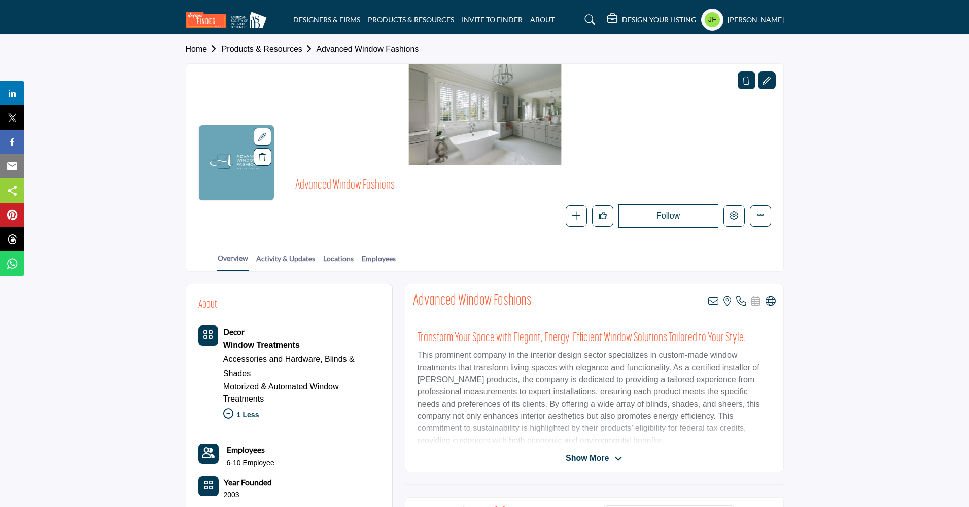
click at [770, 22] on h5 "[PERSON_NAME]" at bounding box center [756, 20] width 56 height 10
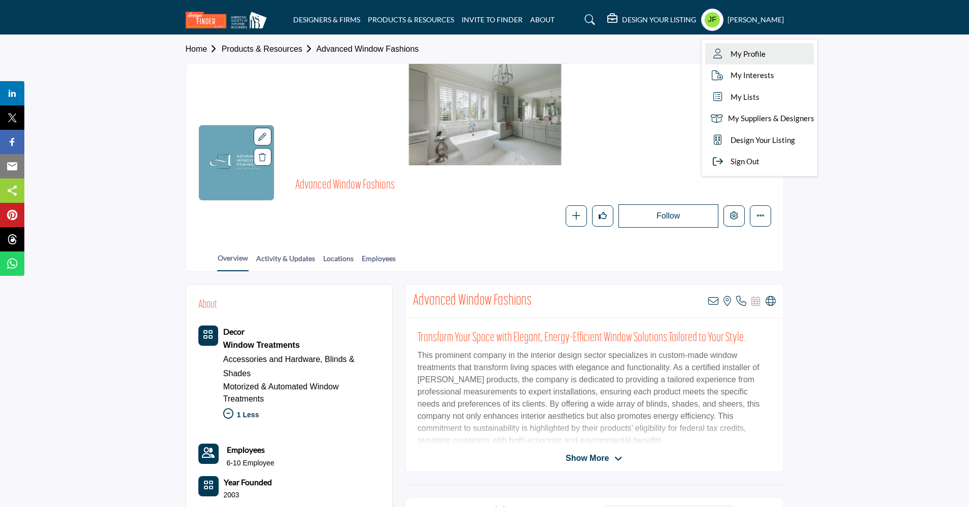
click at [764, 53] on span "My Profile" at bounding box center [748, 54] width 35 height 12
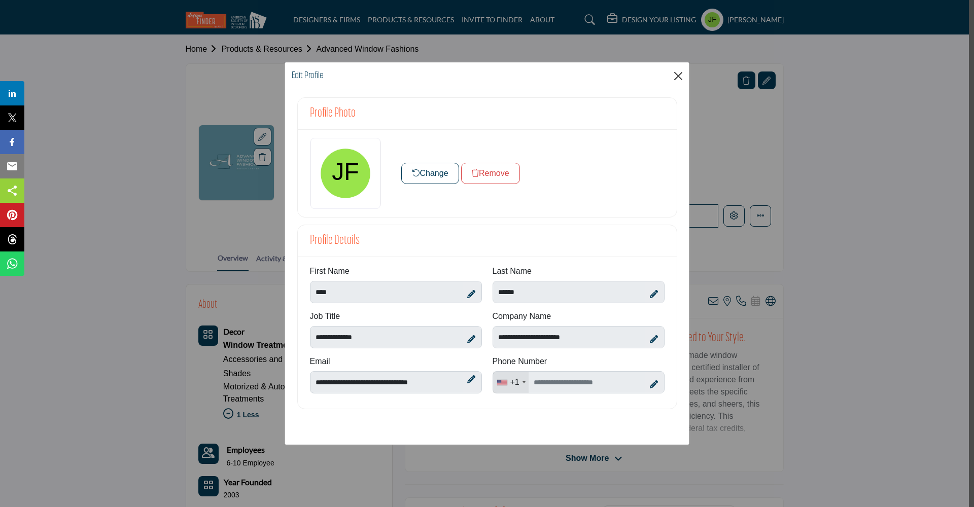
click at [679, 78] on button "Close" at bounding box center [678, 75] width 15 height 15
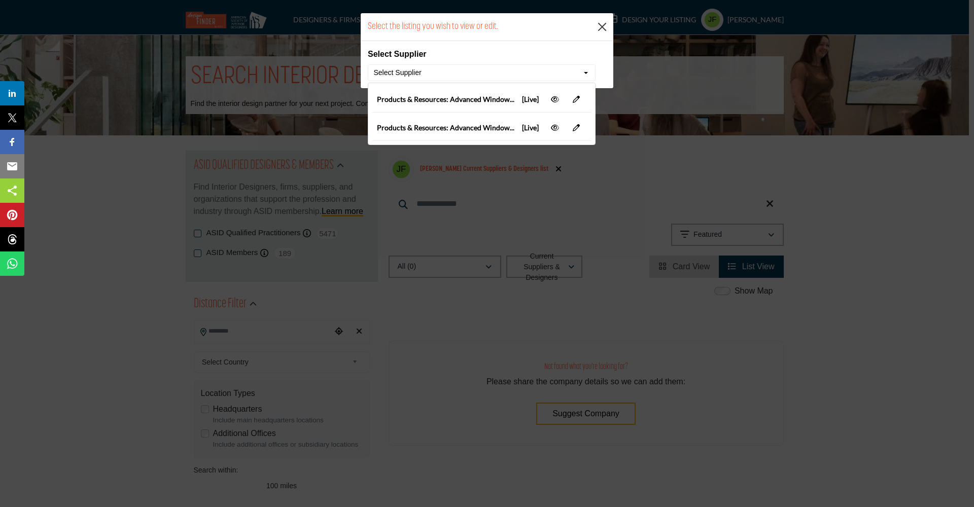
click at [601, 27] on button "Close" at bounding box center [602, 26] width 15 height 15
